Goal: Contribute content

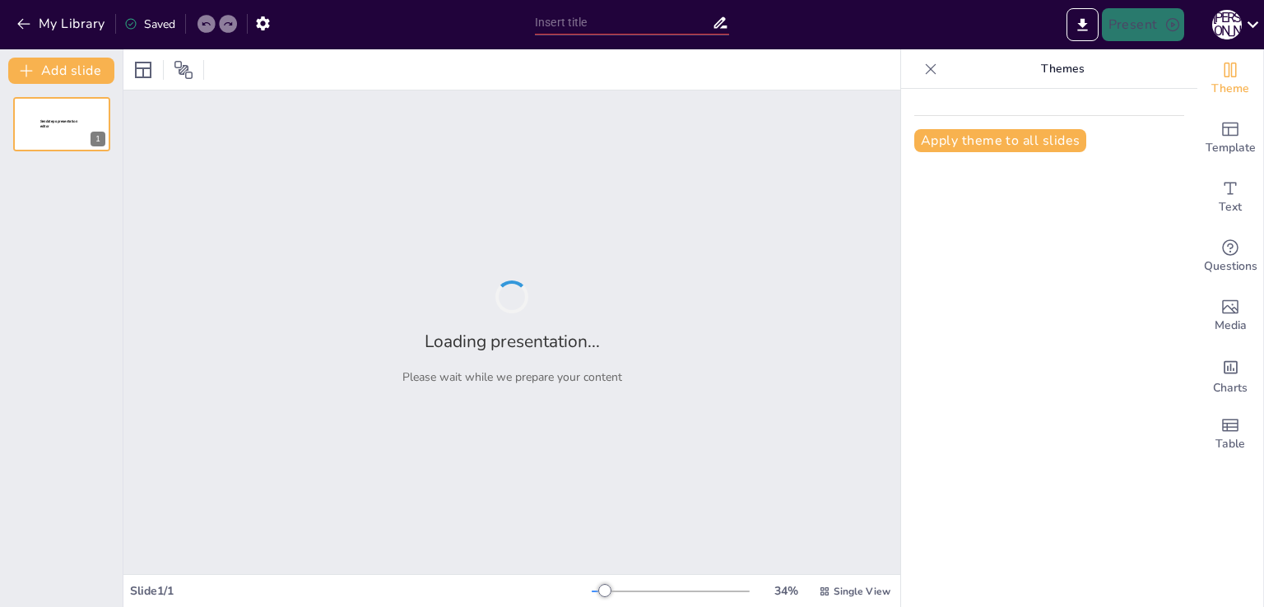
type input "Літературні течії в [GEOGRAPHIC_DATA] та Китаї: Традиції та інновації"
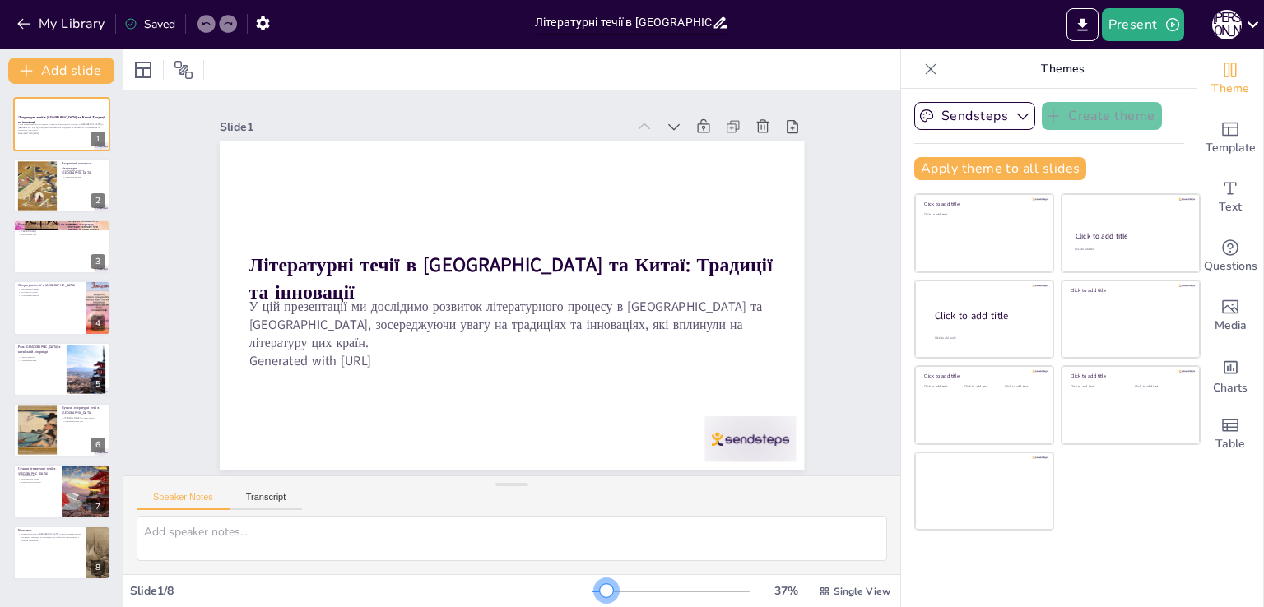
click at [600, 588] on div at bounding box center [606, 590] width 13 height 13
click at [31, 188] on div at bounding box center [37, 185] width 44 height 50
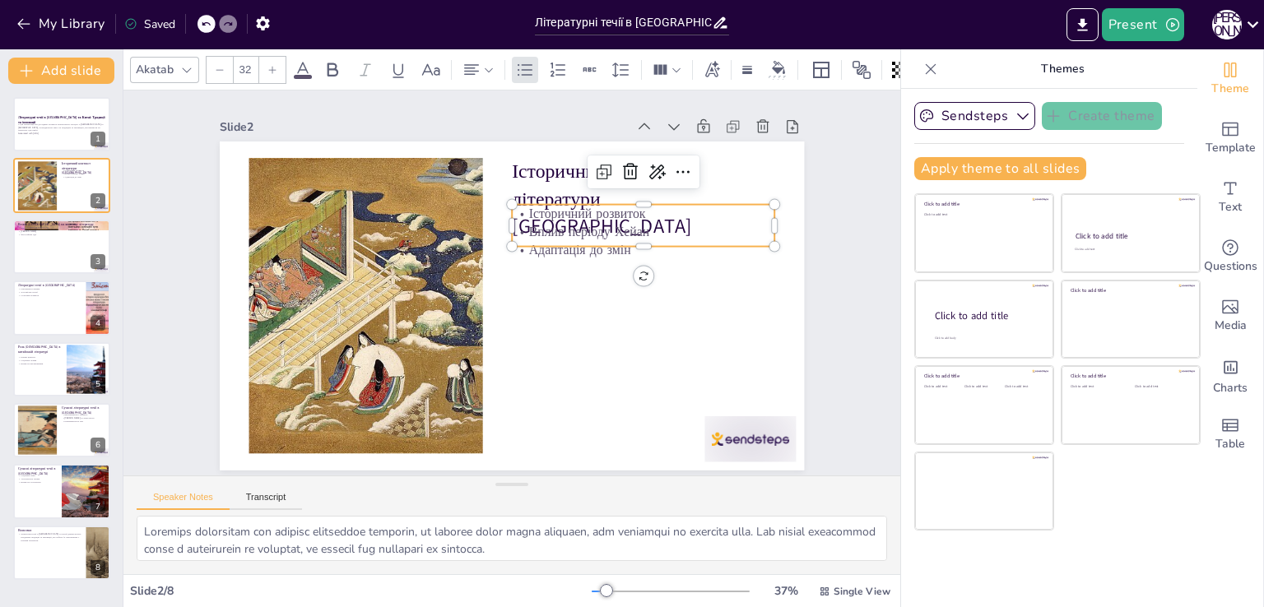
click at [539, 215] on p "Історичний розвиток" at bounding box center [643, 214] width 263 height 18
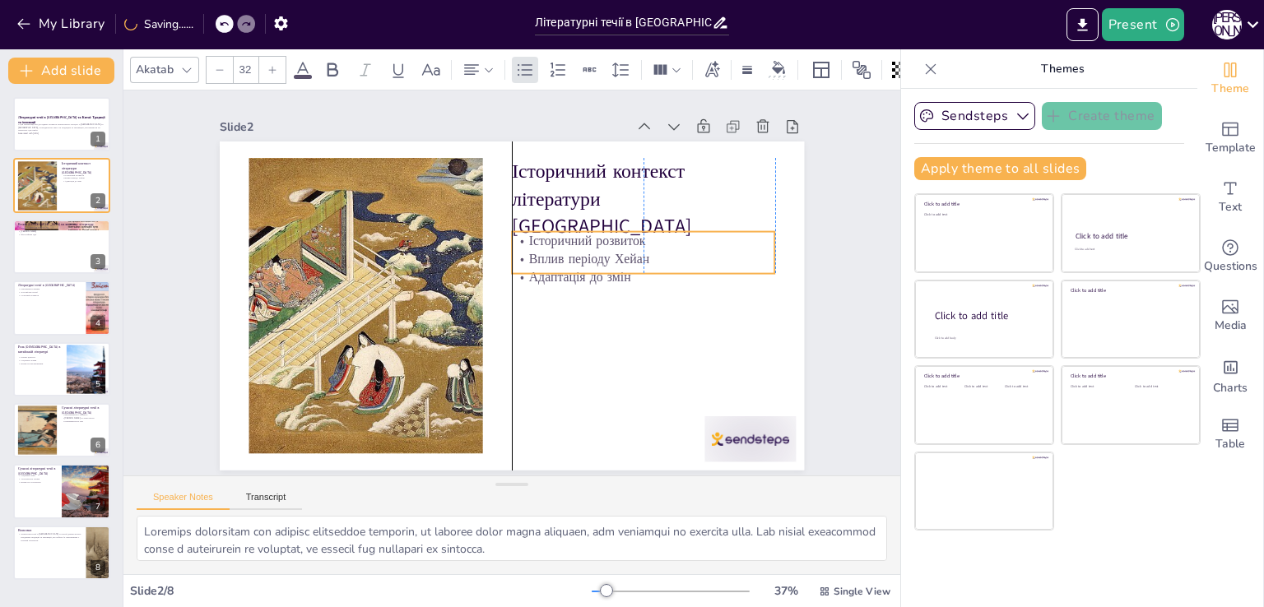
drag, startPoint x: 688, startPoint y: 239, endPoint x: 688, endPoint y: 266, distance: 27.2
click at [688, 268] on p "Адаптація до змін" at bounding box center [643, 277] width 263 height 18
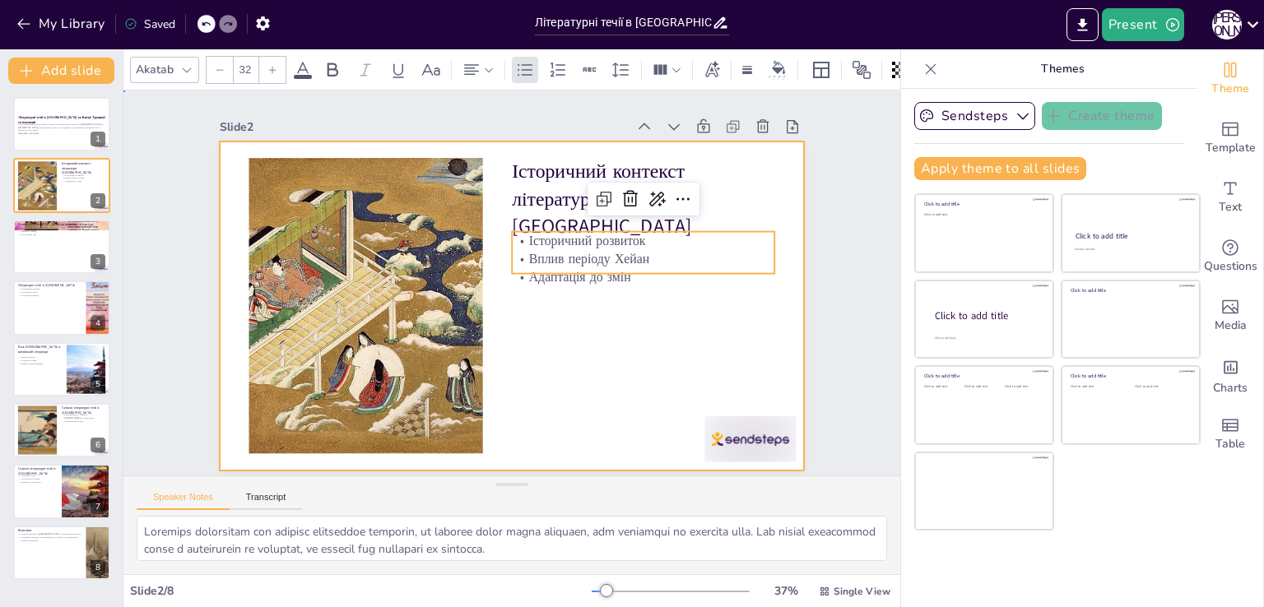
click at [685, 324] on div at bounding box center [532, 271] width 577 height 671
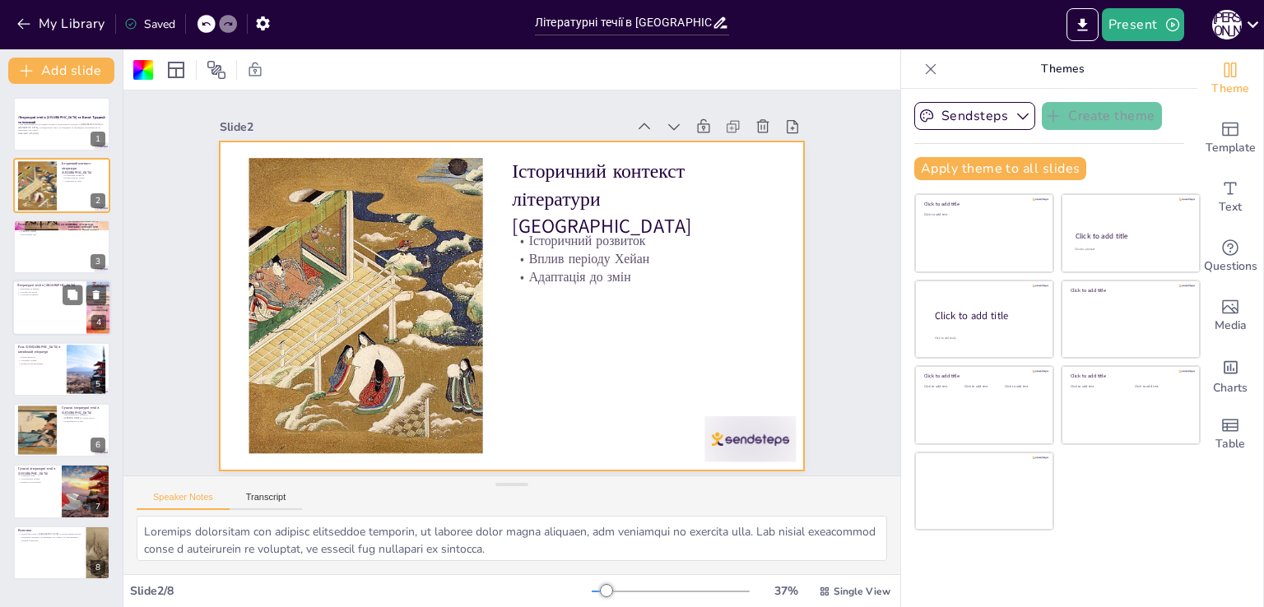
click at [58, 283] on p "Літературні течії в [GEOGRAPHIC_DATA]" at bounding box center [49, 285] width 64 height 5
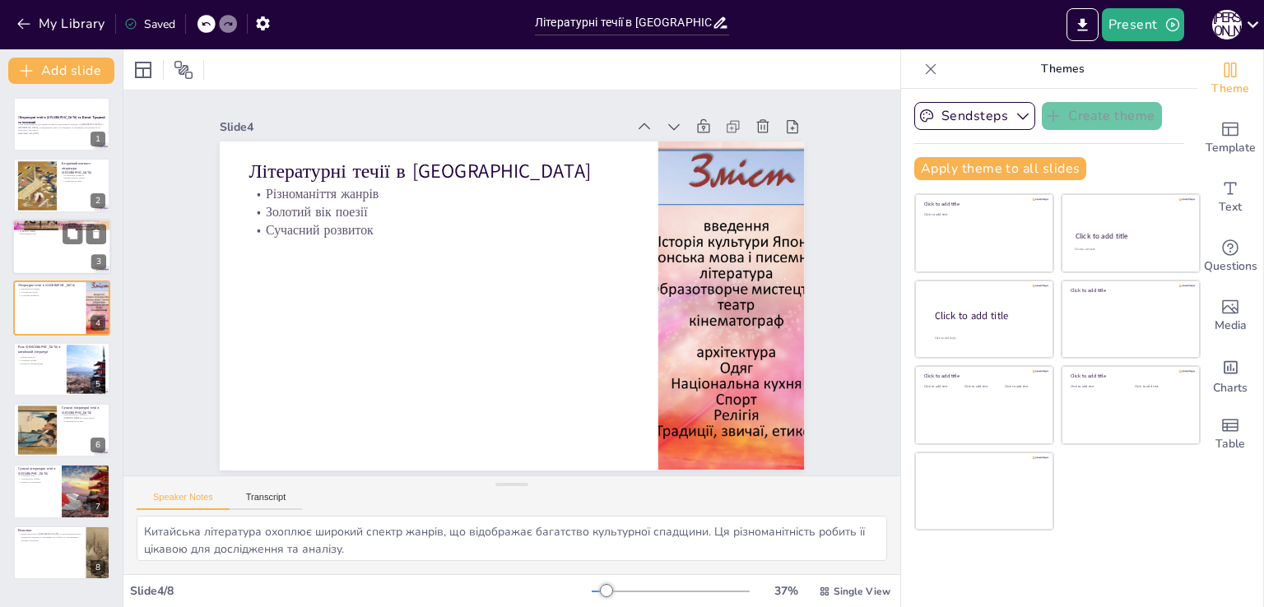
click at [43, 241] on div at bounding box center [61, 247] width 99 height 56
type textarea "[DEMOGRAPHIC_DATA], як філософська система, надав нові ідеї для [DEMOGRAPHIC_DA…"
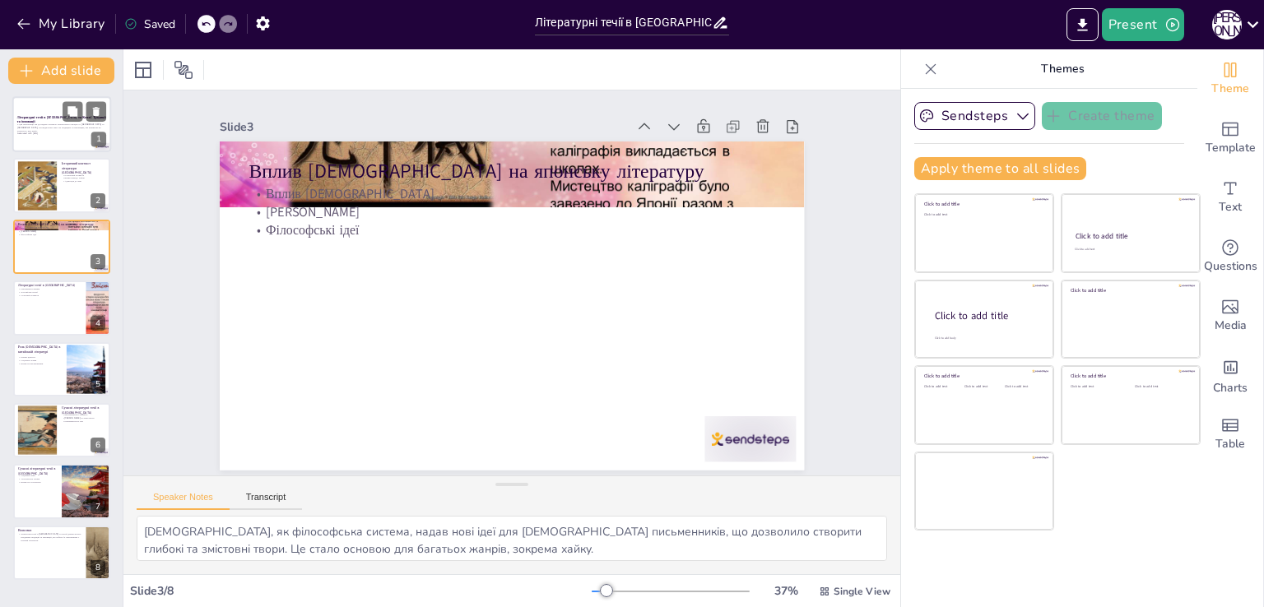
click at [83, 125] on p "У цій презентації ми дослідимо розвиток літературного процесу в [GEOGRAPHIC_DAT…" at bounding box center [61, 127] width 89 height 9
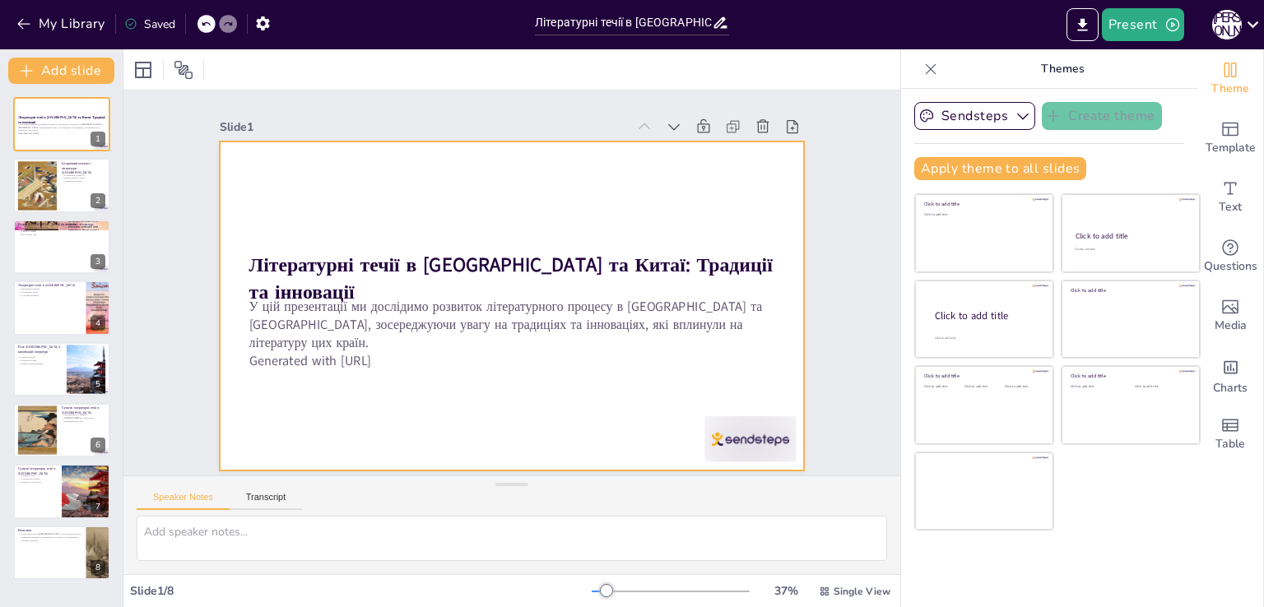
scroll to position [2, 0]
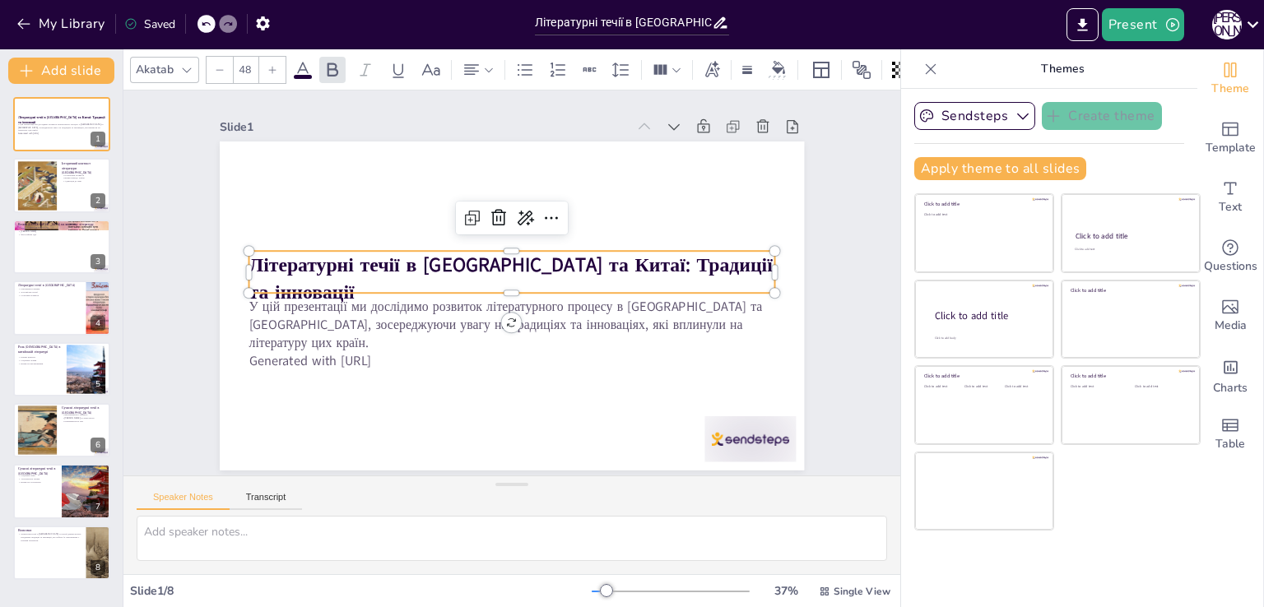
click at [462, 254] on strong "Літературні течії в [GEOGRAPHIC_DATA] та Китаї: Традиції та інновації" at bounding box center [516, 279] width 109 height 523
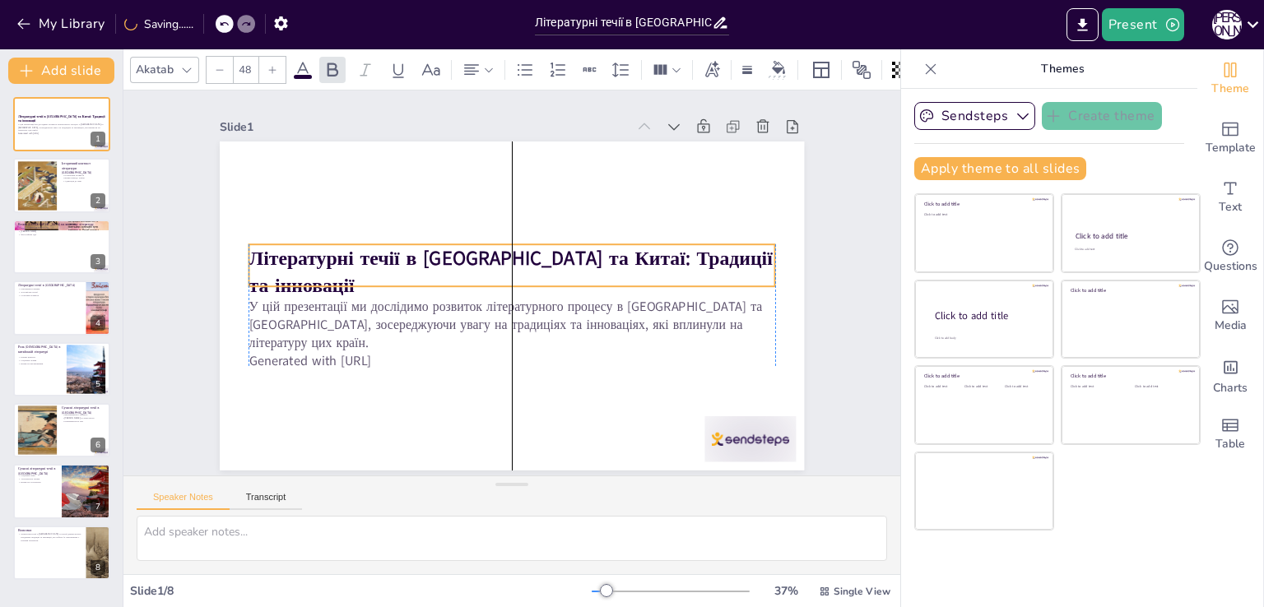
click at [345, 248] on strong "Літературні течії в [GEOGRAPHIC_DATA] та Китаї: Традиції та інновації" at bounding box center [520, 267] width 351 height 439
click at [369, 252] on strong "Літературні течії в [GEOGRAPHIC_DATA] та Китаї: Традиції та інновації" at bounding box center [533, 288] width 329 height 455
click at [447, 252] on strong "Літературні течії в [GEOGRAPHIC_DATA] та Китаї: Традиції та інновації" at bounding box center [487, 283] width 81 height 527
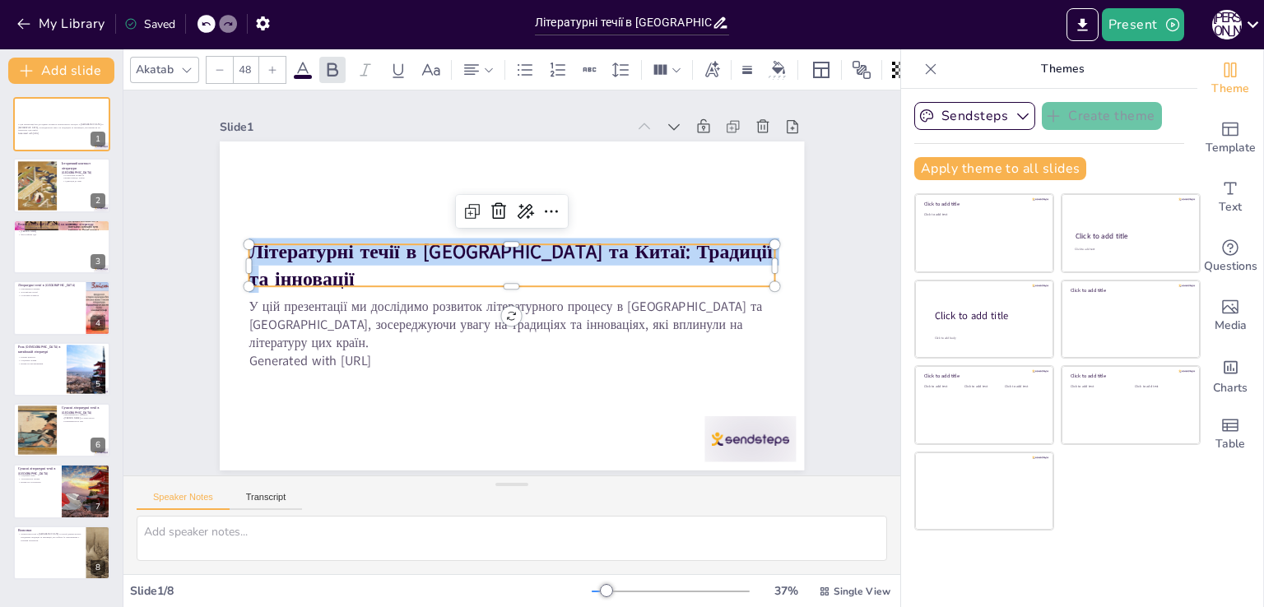
click at [372, 252] on strong "Літературні течії в [GEOGRAPHIC_DATA] та Китаї: Традиції та інновації" at bounding box center [526, 266] width 308 height 467
